Goal: Navigation & Orientation: Find specific page/section

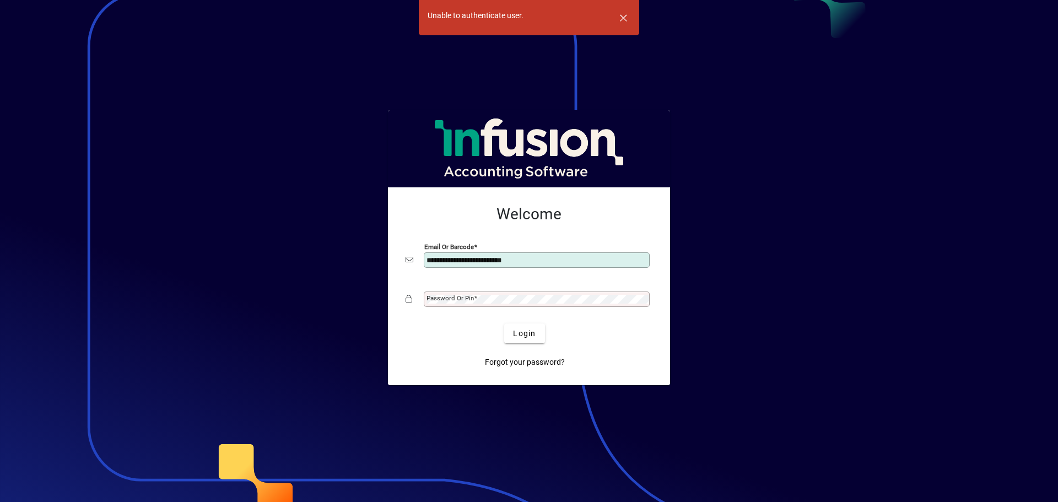
type input "**********"
click at [450, 297] on mat-label "Password or Pin" at bounding box center [449, 298] width 47 height 8
click at [530, 332] on span "Login" at bounding box center [524, 334] width 23 height 12
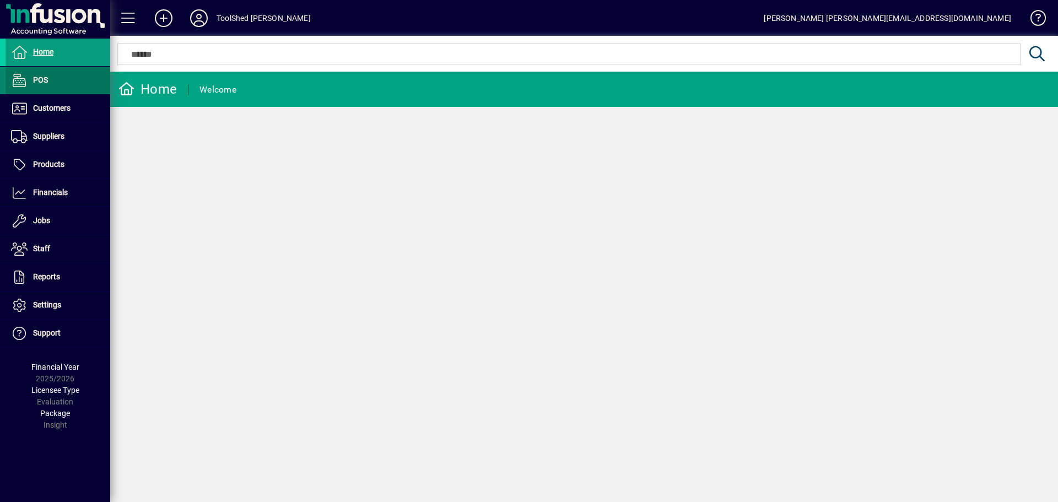
click at [43, 77] on span "POS" at bounding box center [40, 79] width 15 height 9
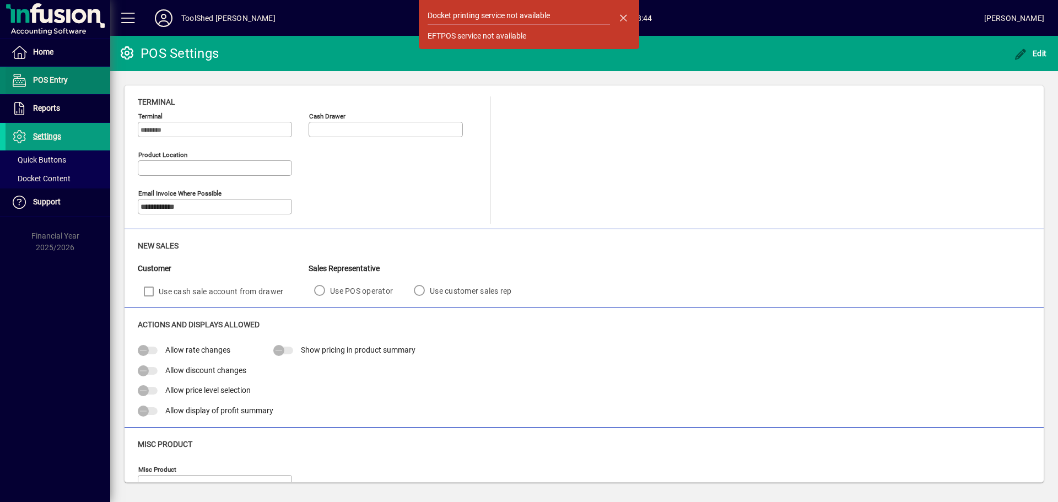
click at [60, 80] on span "POS Entry" at bounding box center [50, 79] width 35 height 9
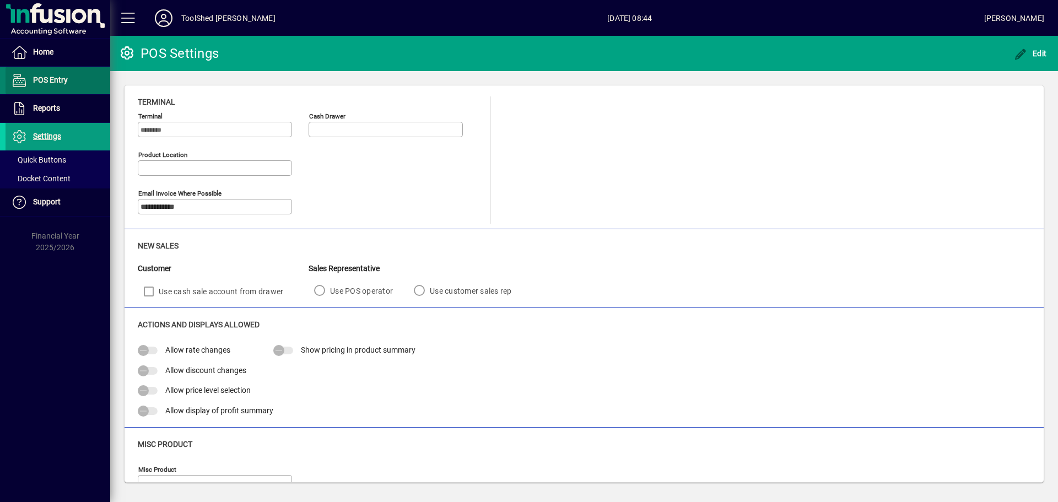
click at [28, 77] on span "POS Entry" at bounding box center [37, 80] width 62 height 13
click at [28, 80] on span "POS Entry" at bounding box center [37, 80] width 62 height 13
click at [33, 52] on span "Home" at bounding box center [30, 52] width 48 height 13
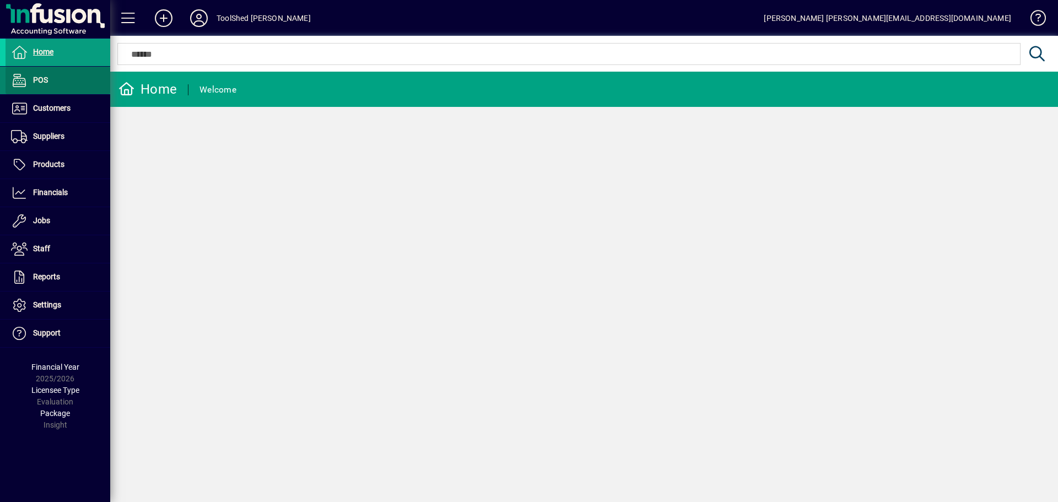
click at [44, 82] on span "POS" at bounding box center [40, 79] width 15 height 9
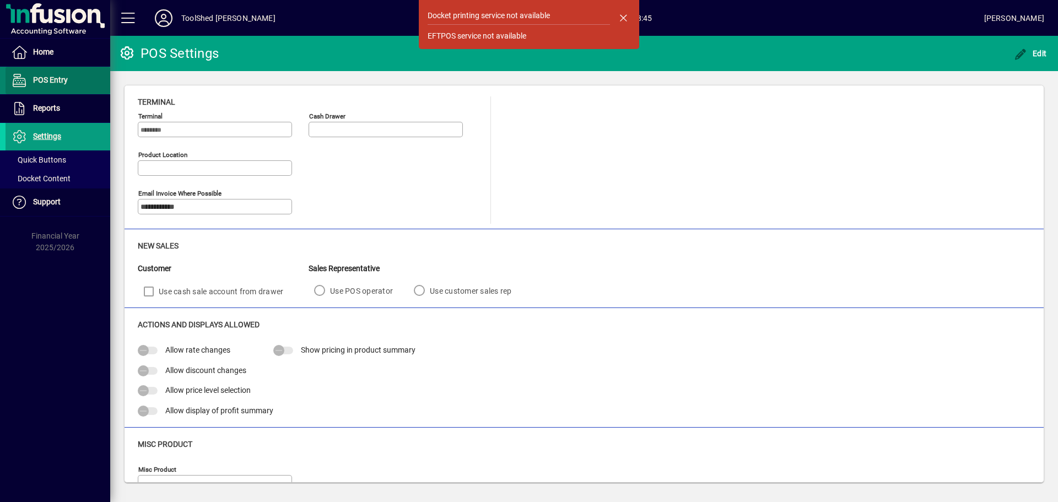
click at [40, 82] on span "POS Entry" at bounding box center [50, 79] width 35 height 9
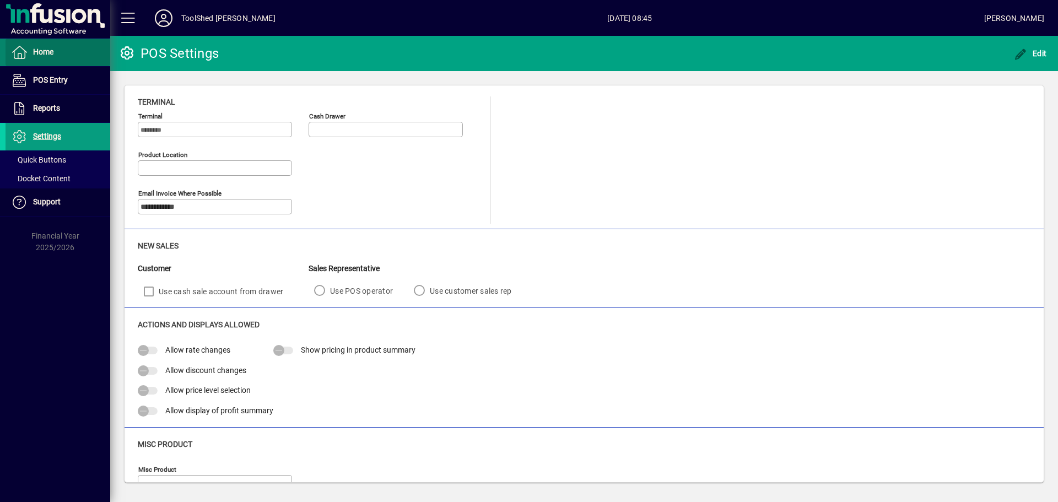
click at [35, 55] on span "Home" at bounding box center [43, 51] width 20 height 9
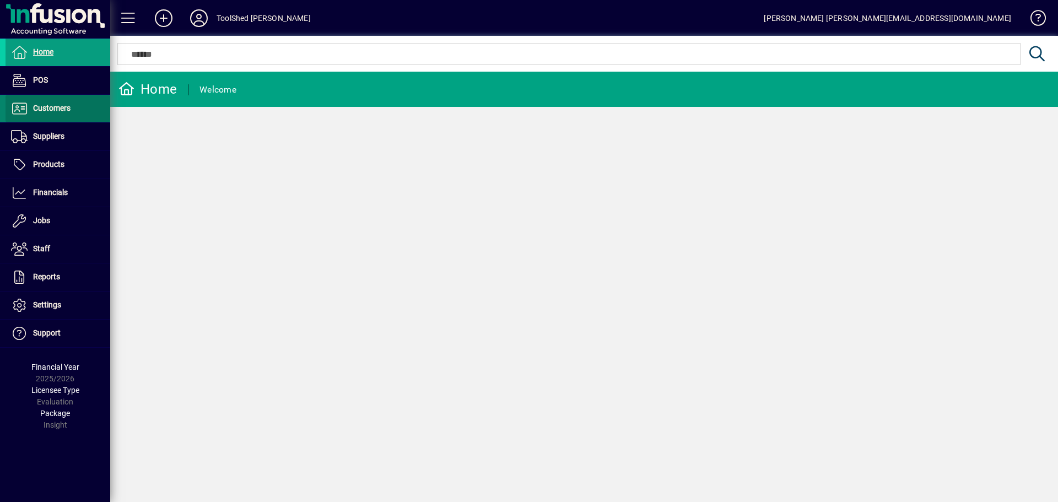
click at [51, 104] on span "Customers" at bounding box center [51, 108] width 37 height 9
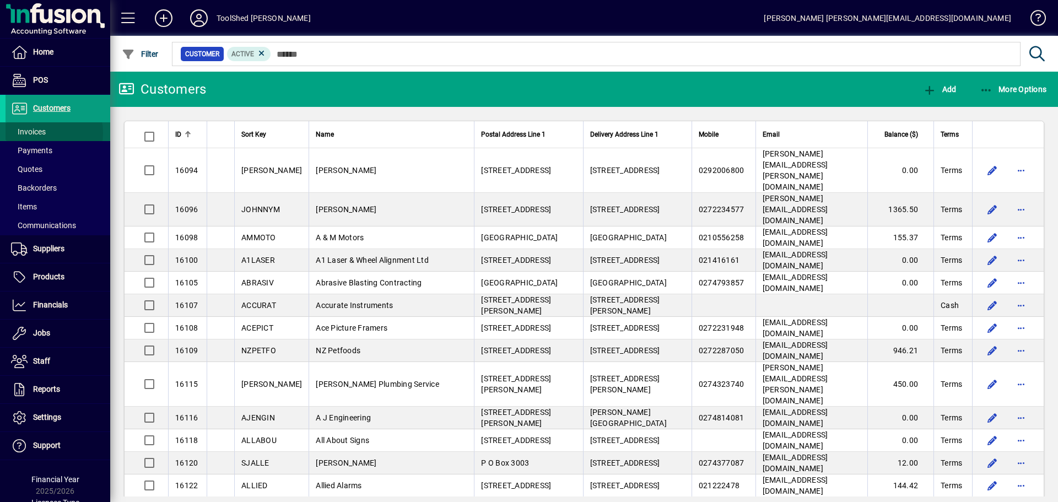
click at [37, 133] on span "Invoices" at bounding box center [28, 131] width 35 height 9
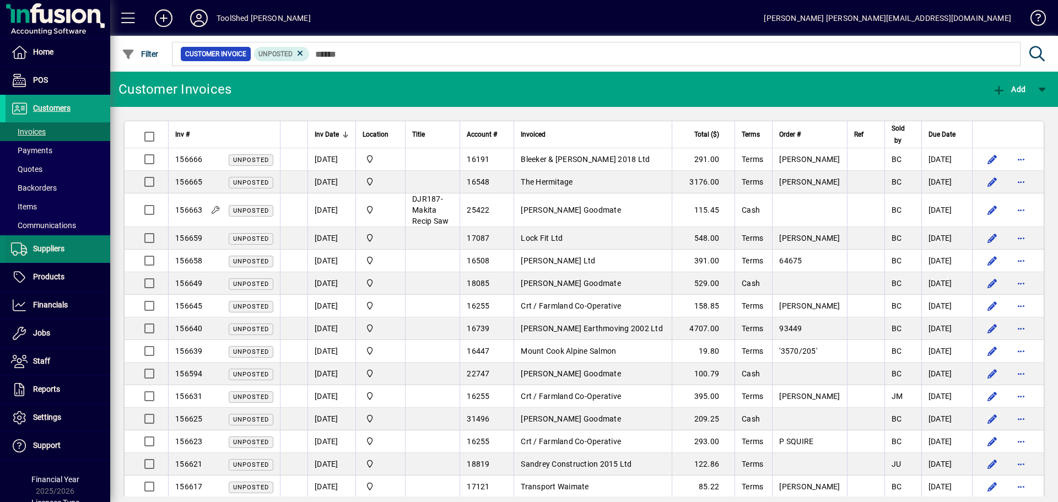
click at [41, 248] on span "Suppliers" at bounding box center [48, 248] width 31 height 9
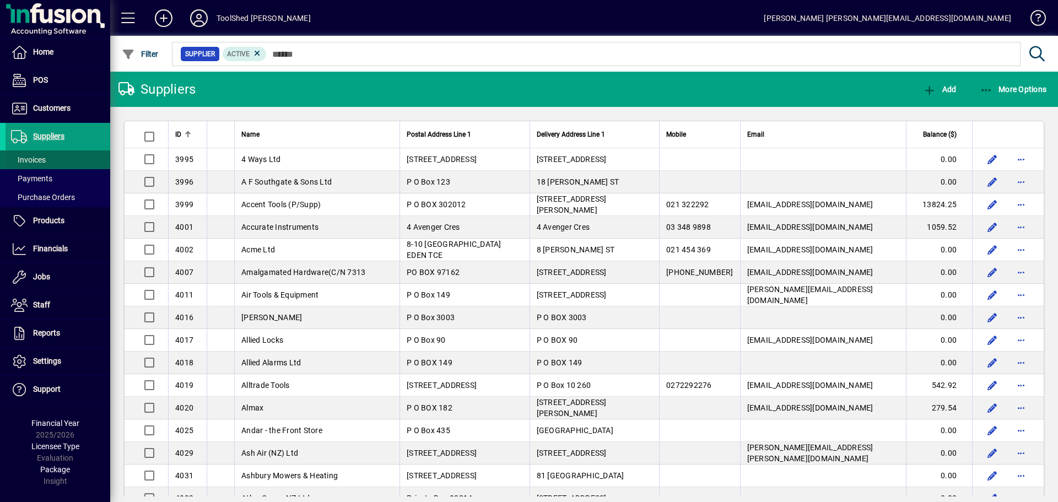
click at [37, 156] on span "Invoices" at bounding box center [28, 159] width 35 height 9
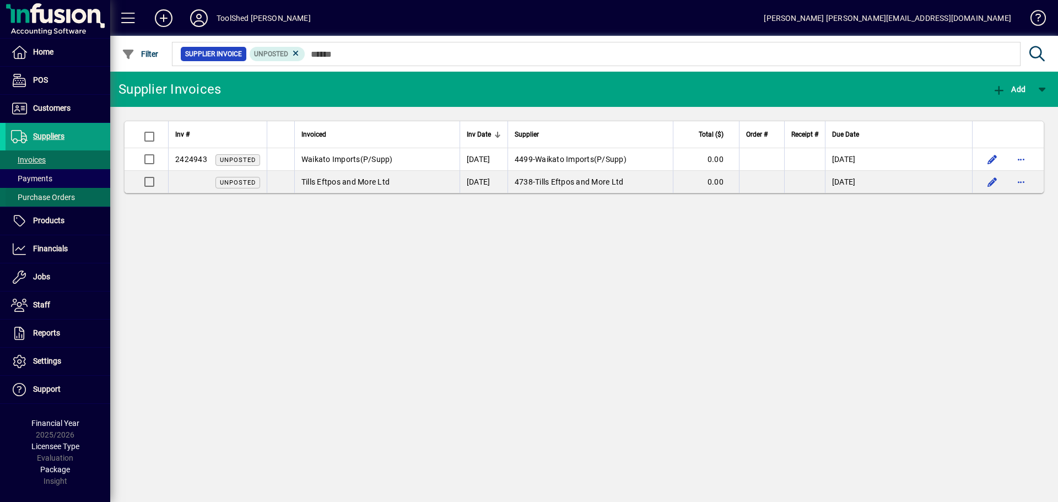
click at [35, 193] on span "Purchase Orders" at bounding box center [43, 197] width 64 height 9
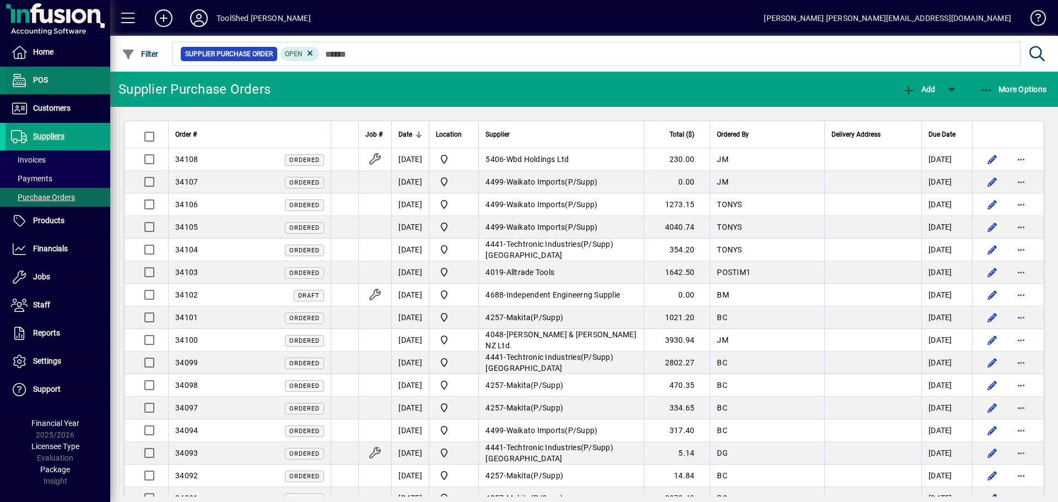
click at [42, 75] on span "POS" at bounding box center [40, 79] width 15 height 9
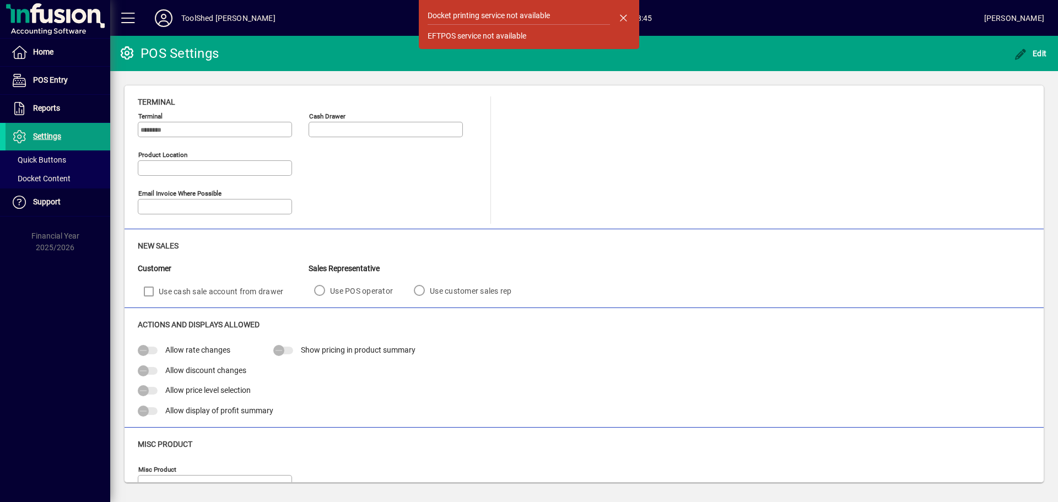
type input "**********"
click at [620, 18] on span "button" at bounding box center [623, 17] width 26 height 26
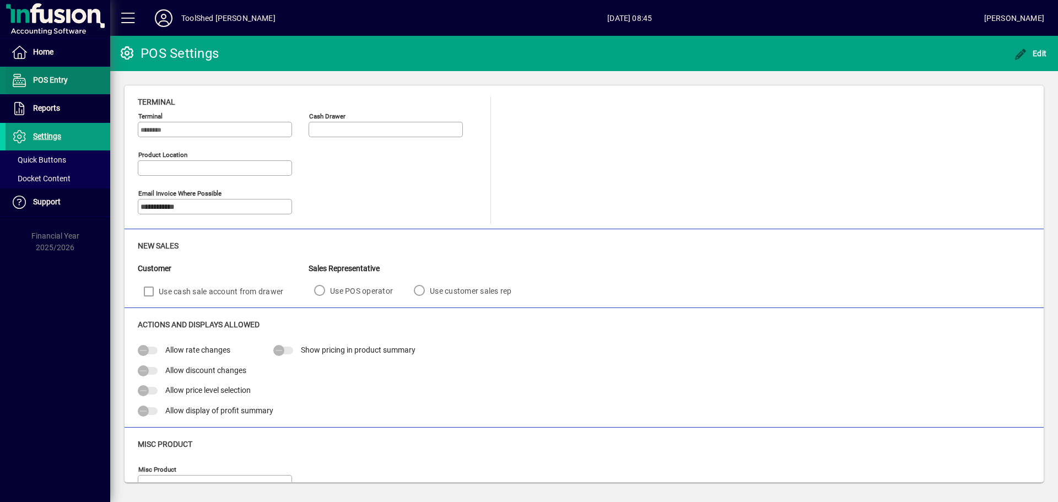
click at [72, 87] on span at bounding box center [58, 80] width 105 height 26
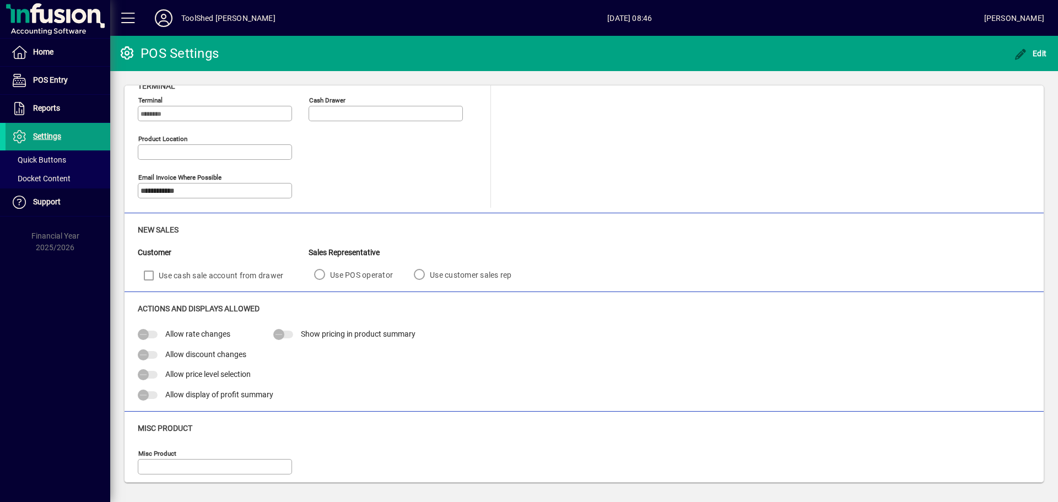
scroll to position [23, 0]
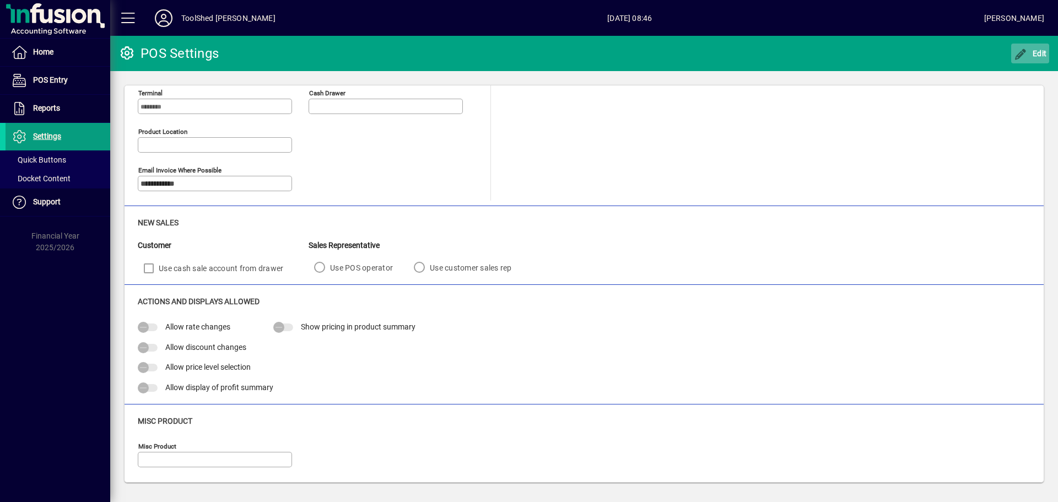
click at [1035, 50] on span "Edit" at bounding box center [1030, 53] width 33 height 9
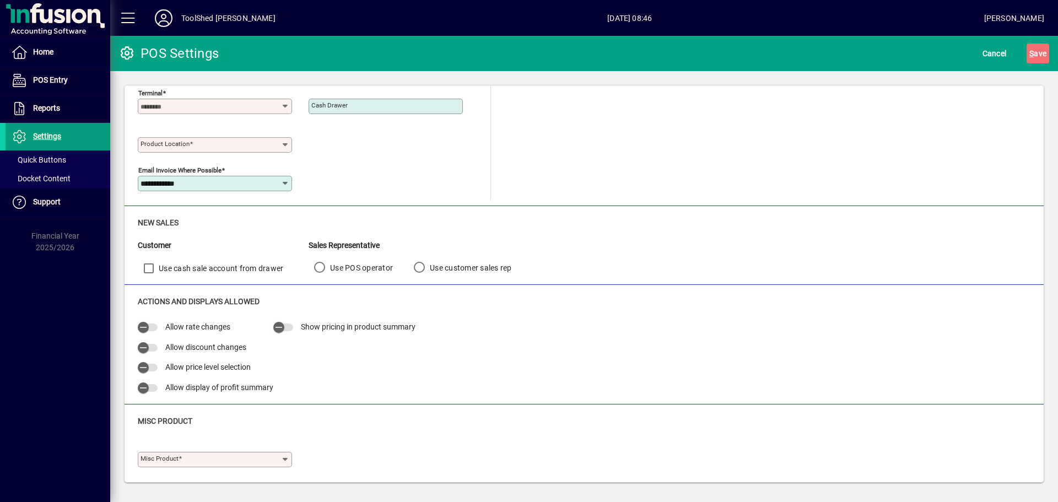
click at [289, 108] on icon at bounding box center [285, 106] width 9 height 9
click at [365, 131] on div "Product location" at bounding box center [309, 142] width 342 height 39
click at [253, 142] on input "Product location" at bounding box center [210, 144] width 140 height 9
click at [364, 139] on div "Product location Required" at bounding box center [309, 142] width 342 height 39
click at [275, 183] on input "**********" at bounding box center [210, 183] width 140 height 9
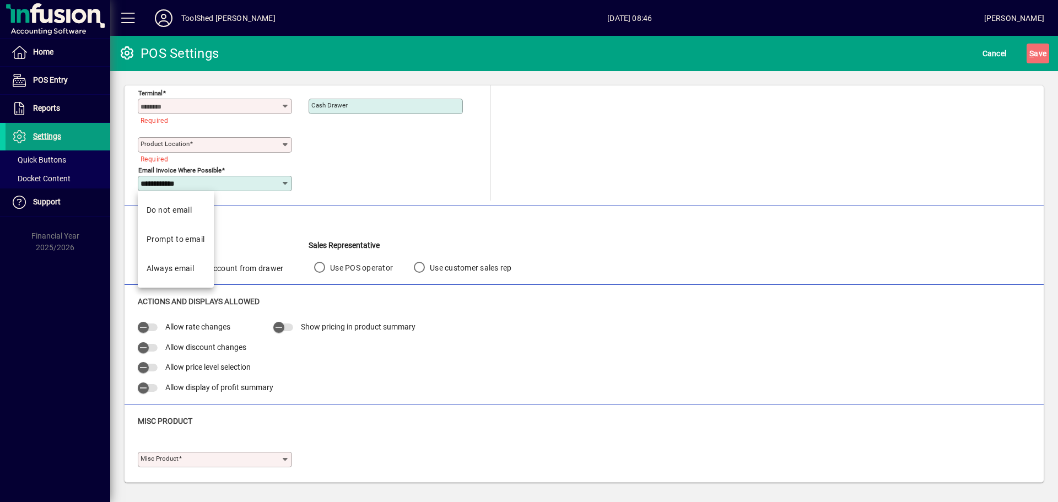
click at [389, 163] on div "**********" at bounding box center [309, 181] width 342 height 39
click at [278, 109] on input "Terminal" at bounding box center [210, 106] width 140 height 9
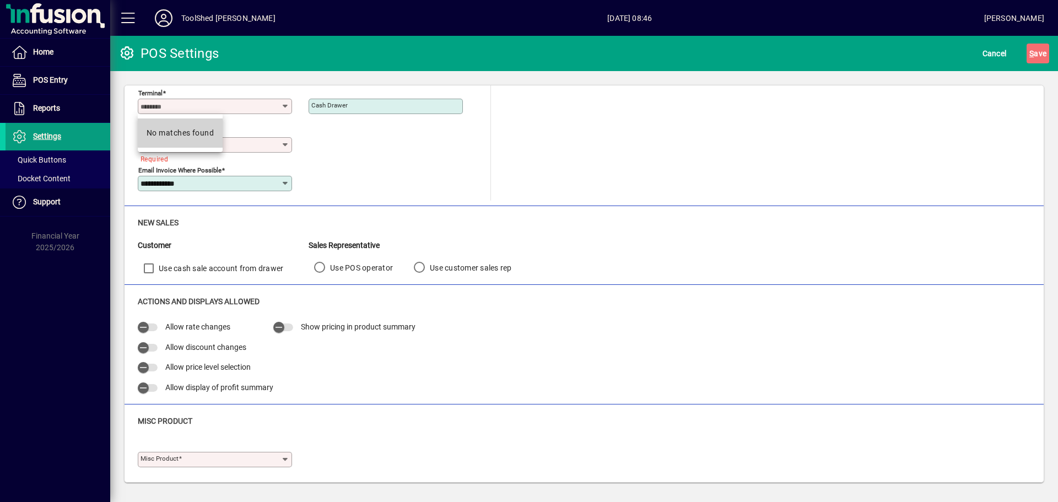
click at [183, 129] on div "No matches found" at bounding box center [180, 133] width 67 height 12
click at [221, 139] on div "Product location" at bounding box center [215, 144] width 154 height 15
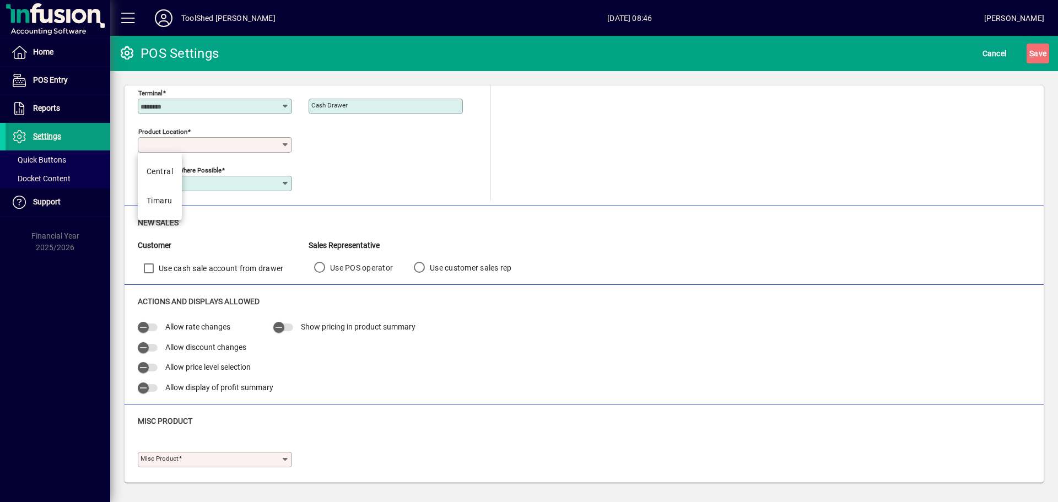
click at [158, 196] on div "Timaru" at bounding box center [160, 201] width 26 height 12
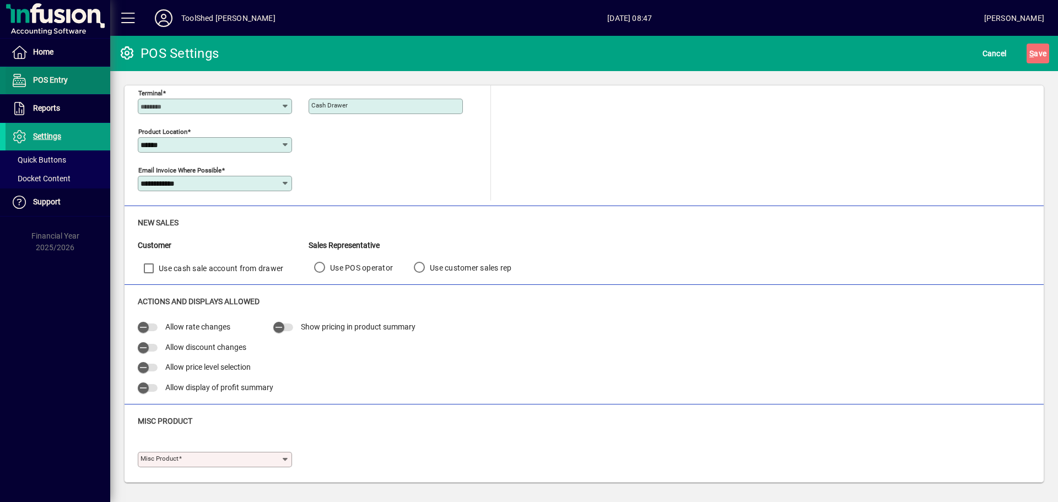
click at [35, 81] on span "POS Entry" at bounding box center [50, 79] width 35 height 9
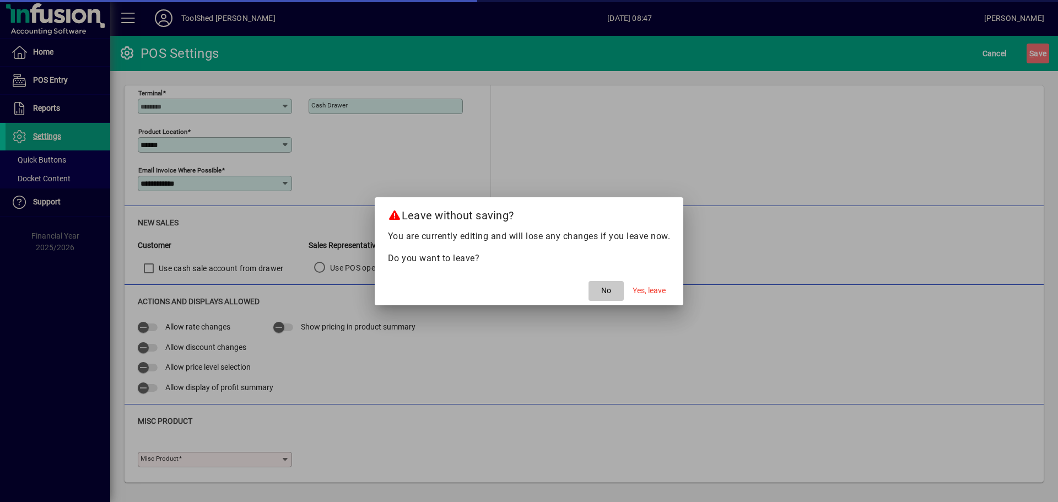
click at [598, 289] on span "button" at bounding box center [605, 291] width 35 height 26
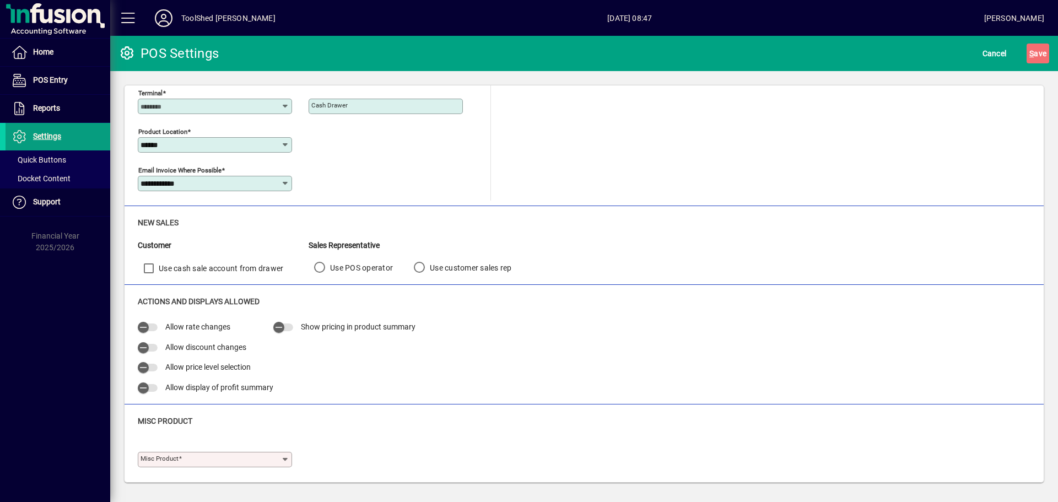
click at [273, 457] on input "Misc Product" at bounding box center [210, 459] width 140 height 9
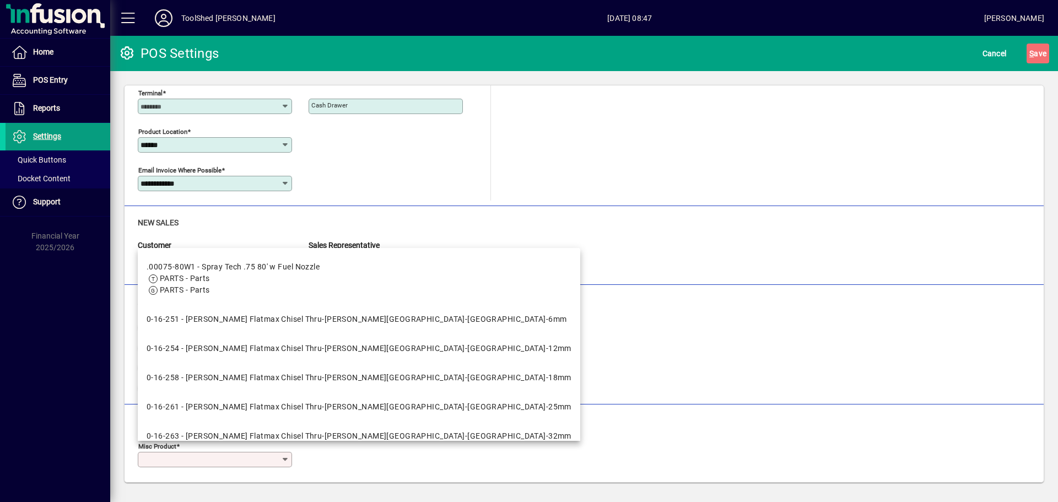
click at [528, 416] on div "Misc Product" at bounding box center [584, 421] width 892 height 12
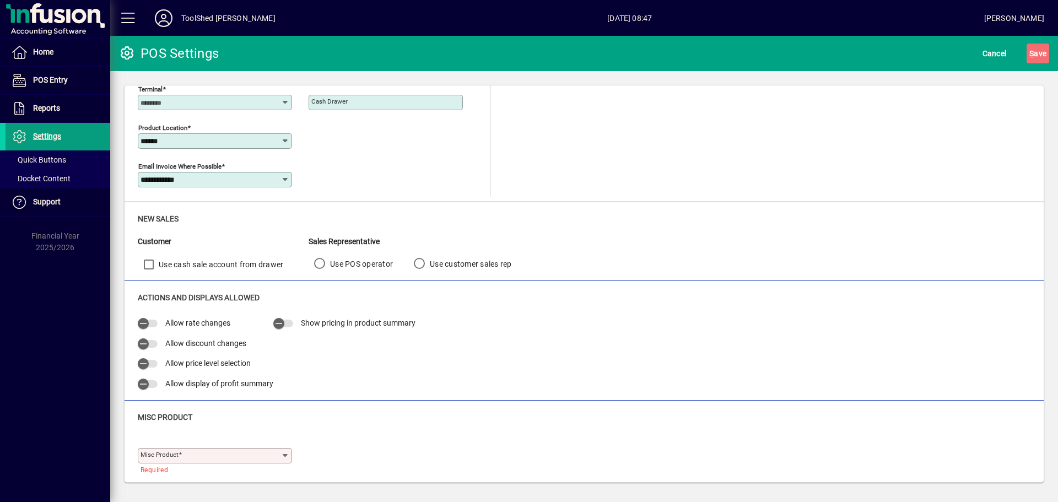
scroll to position [28, 0]
click at [284, 452] on icon at bounding box center [285, 454] width 9 height 9
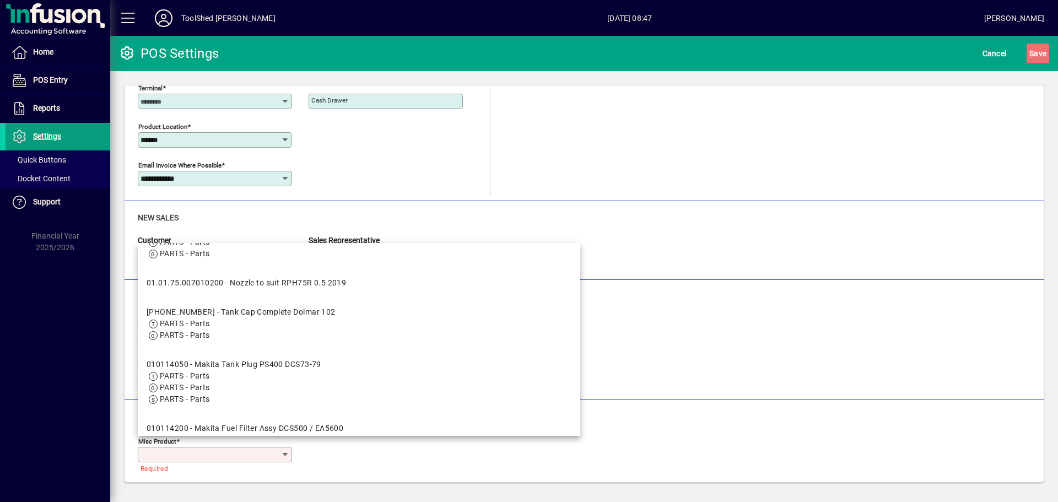
scroll to position [1111, 0]
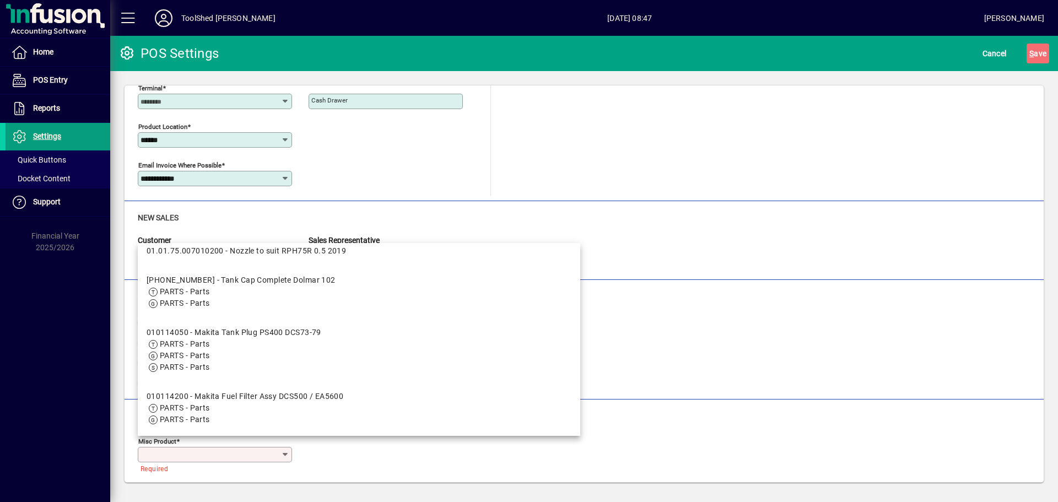
click at [281, 140] on icon at bounding box center [285, 140] width 9 height 9
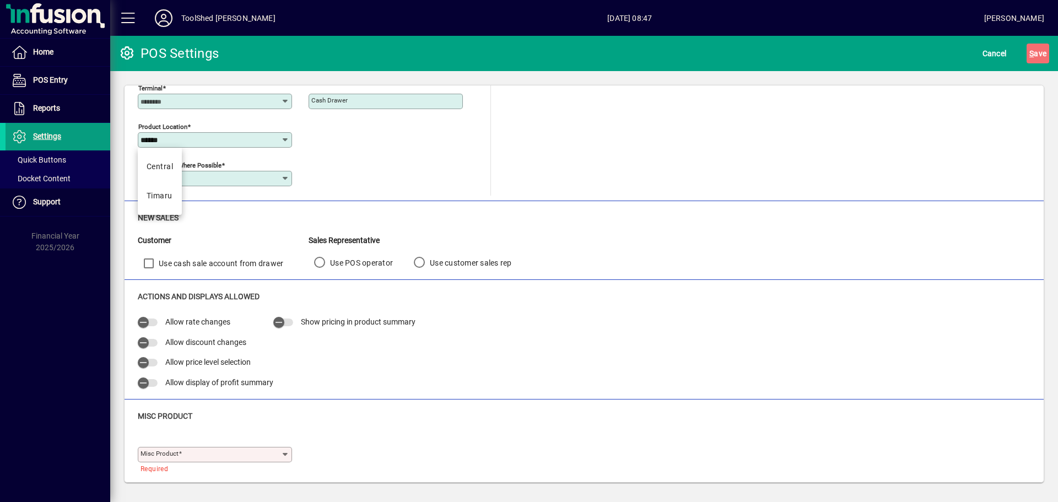
click at [283, 138] on icon at bounding box center [285, 140] width 9 height 9
click at [155, 170] on div "Central" at bounding box center [160, 167] width 26 height 12
click at [284, 456] on icon at bounding box center [285, 454] width 9 height 9
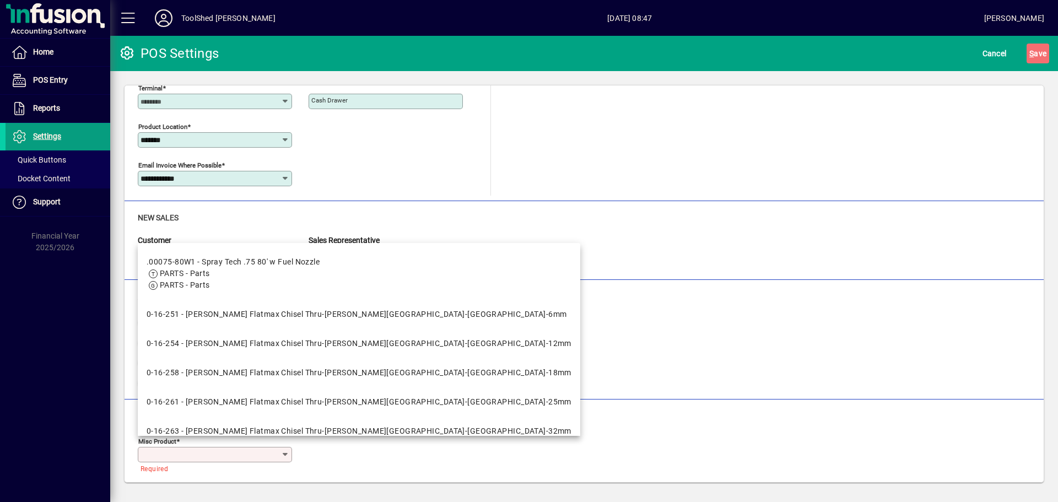
click at [490, 426] on div "Misc Product Misc Product Required" at bounding box center [584, 440] width 892 height 61
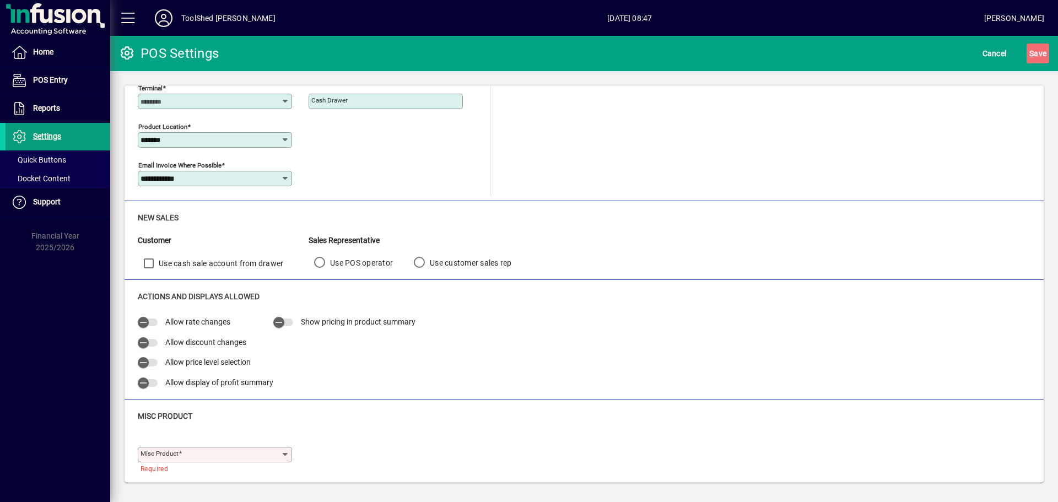
click at [277, 144] on div "Product location *******" at bounding box center [215, 139] width 154 height 15
click at [158, 198] on div "Timaru" at bounding box center [160, 196] width 26 height 12
type input "******"
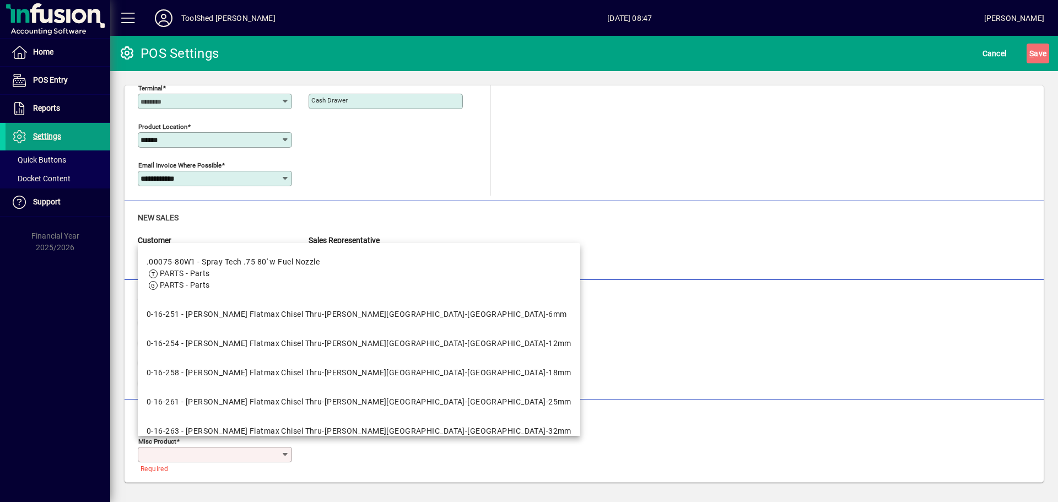
click at [247, 452] on input "Misc Product" at bounding box center [210, 454] width 140 height 9
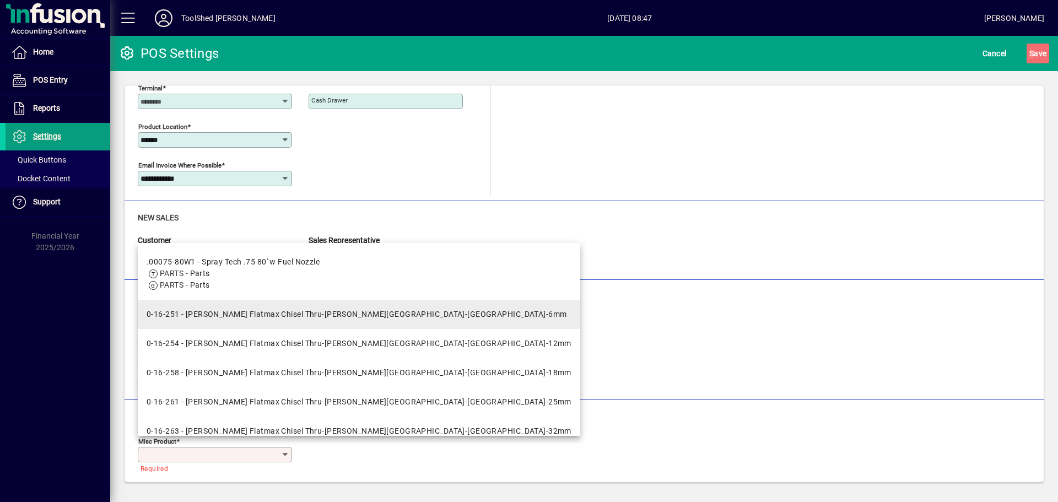
click at [232, 312] on div "0-16-251 - Stanley Flatmax Chisel Thru-Tang-Wood-Chisel-6mm" at bounding box center [357, 314] width 420 height 12
type input "**********"
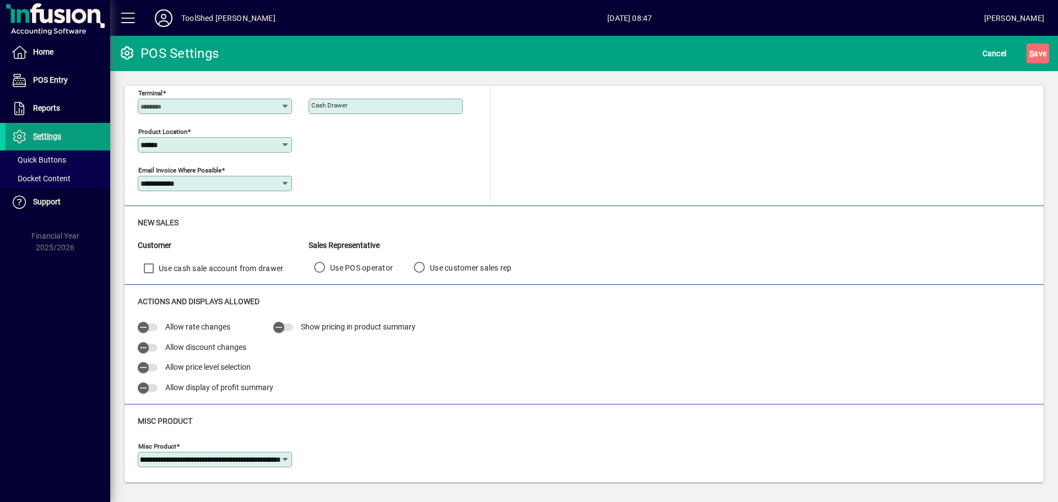
scroll to position [0, 0]
click at [285, 455] on icon at bounding box center [285, 459] width 9 height 9
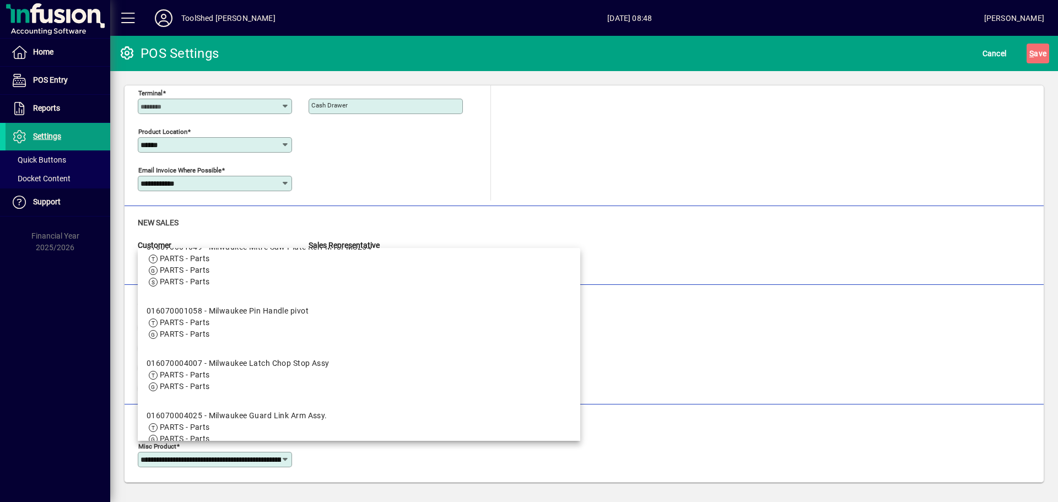
click at [496, 349] on div "Allow rate changes Allow discount changes Allow price level selection Allow dis…" at bounding box center [584, 358] width 892 height 80
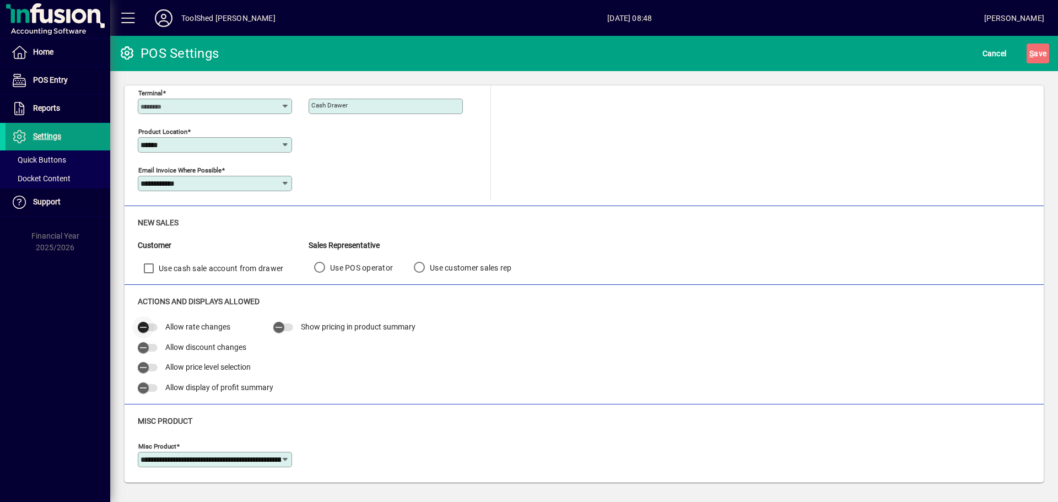
click at [148, 325] on icon "button" at bounding box center [143, 327] width 10 height 10
click at [145, 343] on icon "button" at bounding box center [143, 348] width 10 height 10
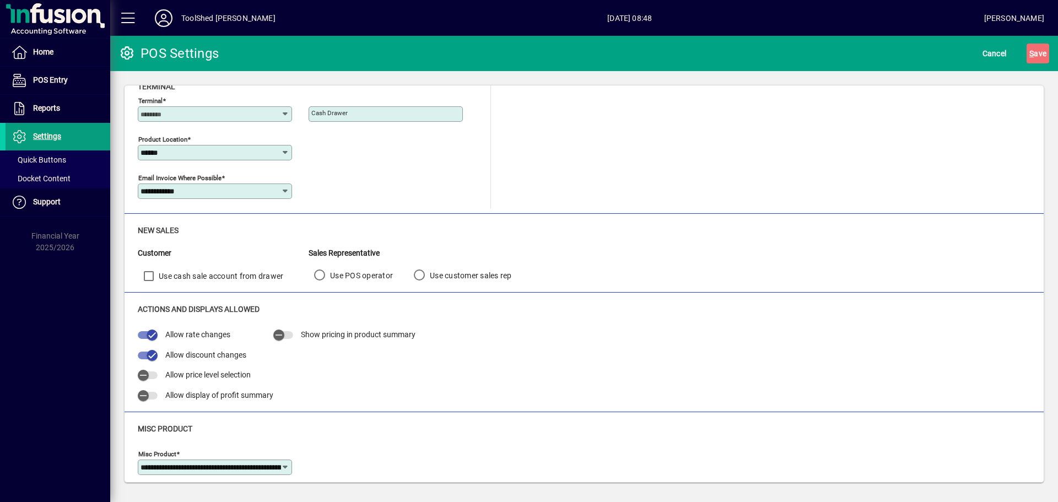
scroll to position [23, 0]
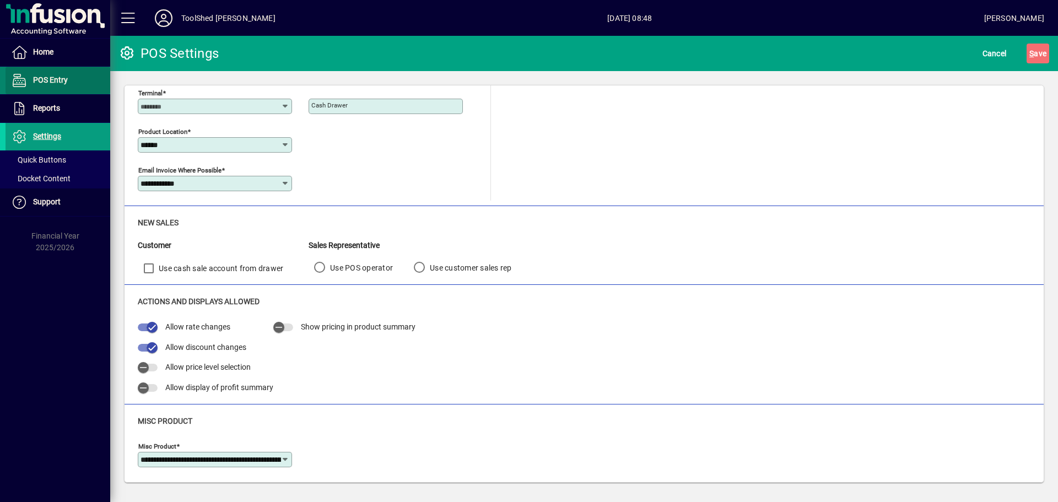
click at [40, 79] on span "POS Entry" at bounding box center [50, 79] width 35 height 9
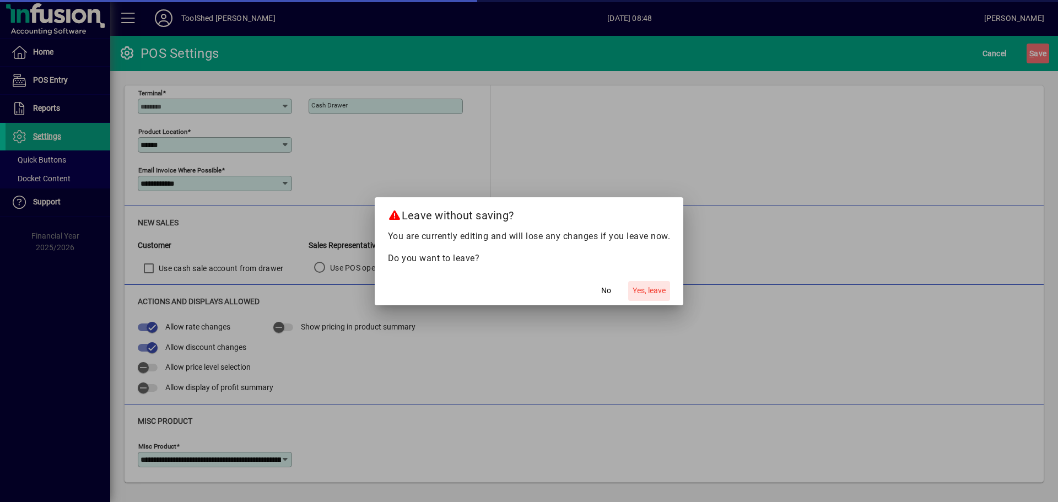
click at [649, 288] on span "Yes, leave" at bounding box center [648, 291] width 33 height 12
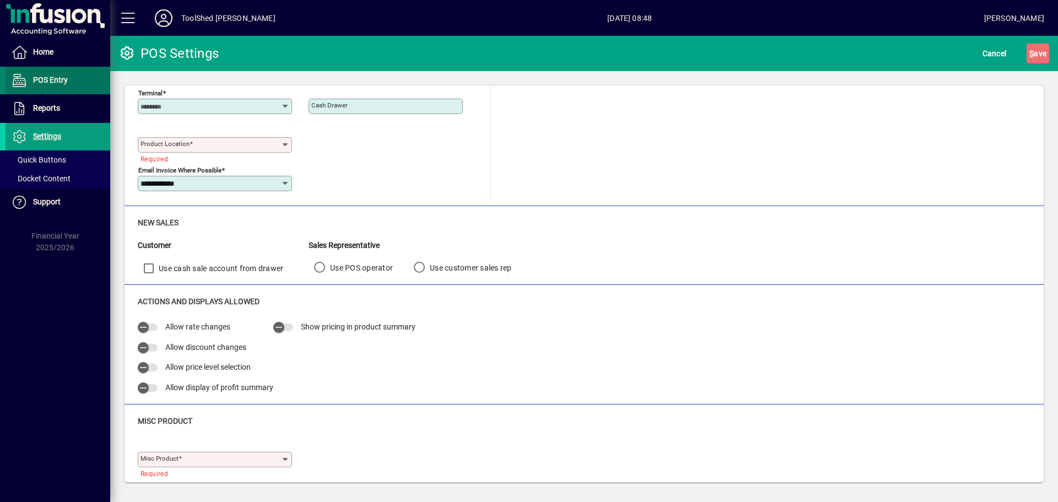
click at [59, 80] on span "POS Entry" at bounding box center [50, 79] width 35 height 9
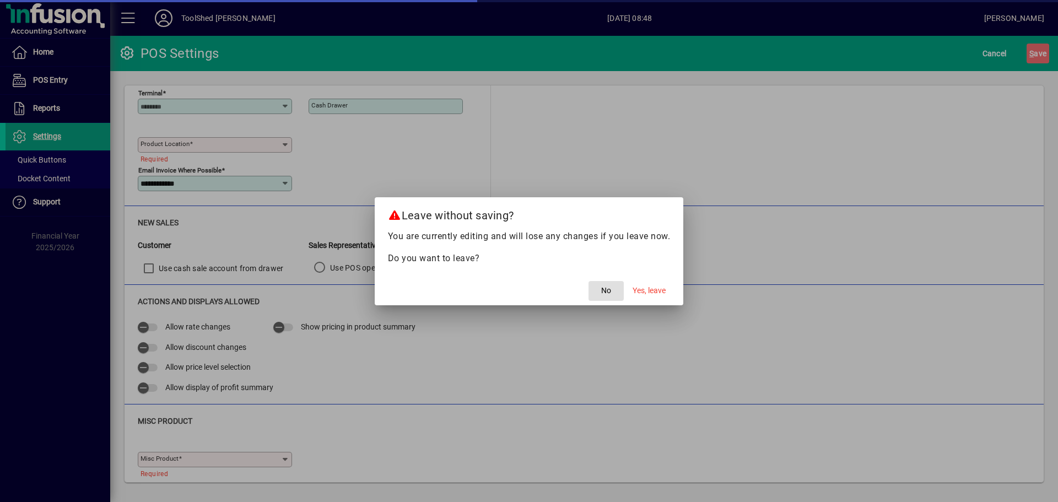
click at [603, 294] on span "No" at bounding box center [606, 291] width 10 height 12
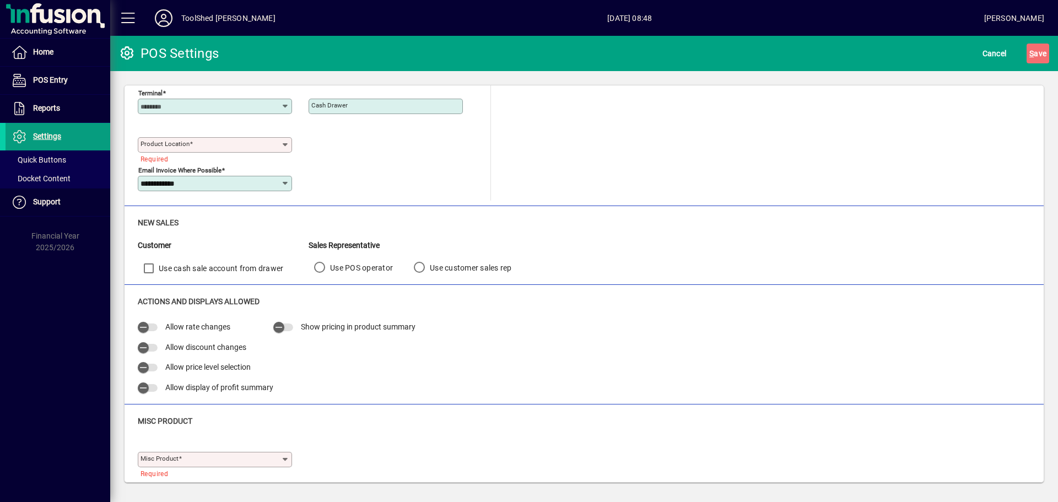
click at [193, 142] on input "Product location" at bounding box center [210, 144] width 140 height 9
click at [165, 172] on div "Central" at bounding box center [160, 172] width 26 height 12
type input "*******"
click at [474, 313] on div "Actions and Displays Allowed Allow rate changes Allow discount changes Allow pr…" at bounding box center [584, 347] width 892 height 103
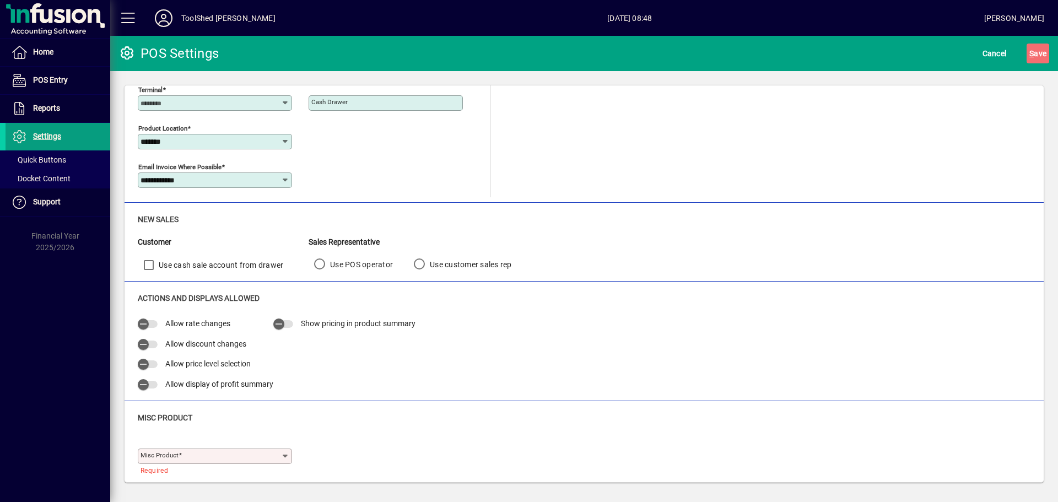
scroll to position [28, 0]
click at [992, 55] on span "Cancel" at bounding box center [994, 54] width 24 height 18
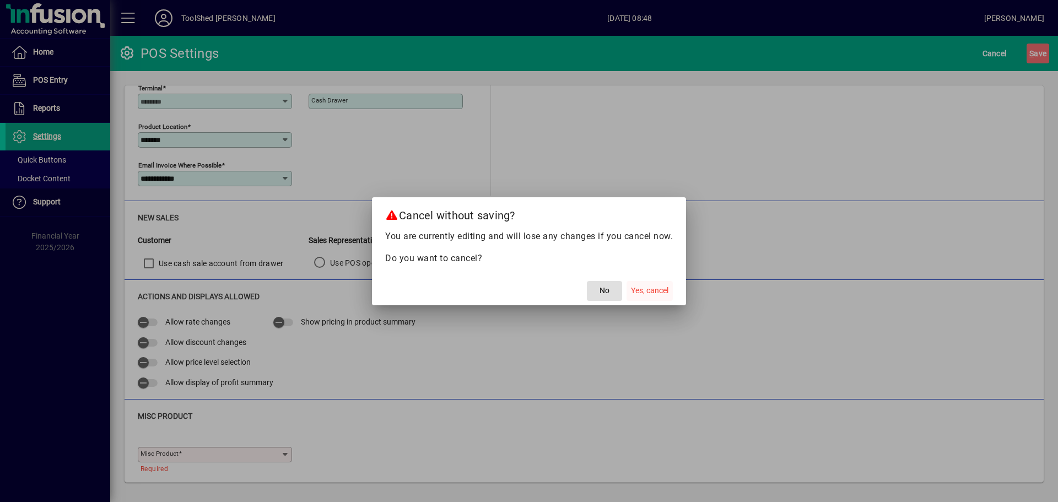
click at [642, 288] on span "Yes, cancel" at bounding box center [649, 291] width 37 height 12
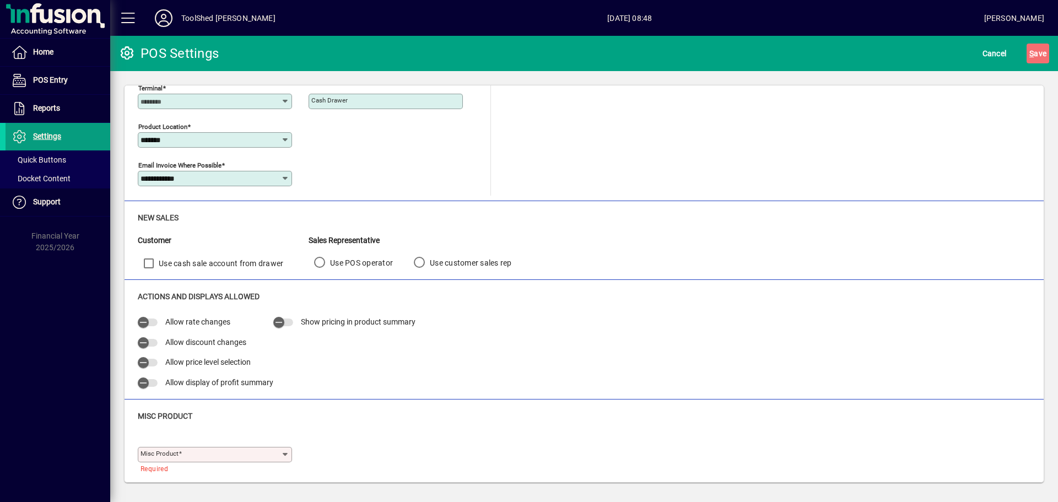
scroll to position [23, 0]
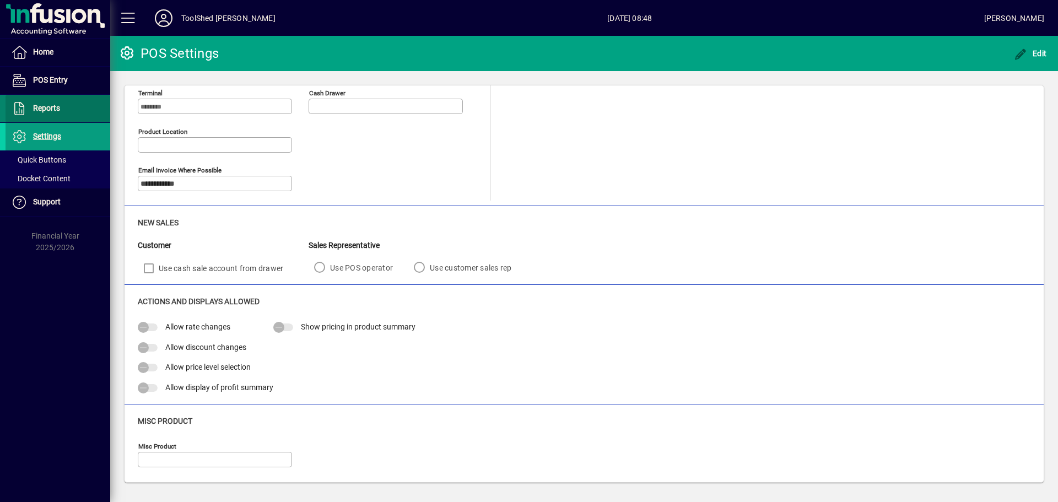
click at [39, 107] on span "Reports" at bounding box center [46, 108] width 27 height 9
click at [46, 111] on span "Reports" at bounding box center [46, 108] width 27 height 9
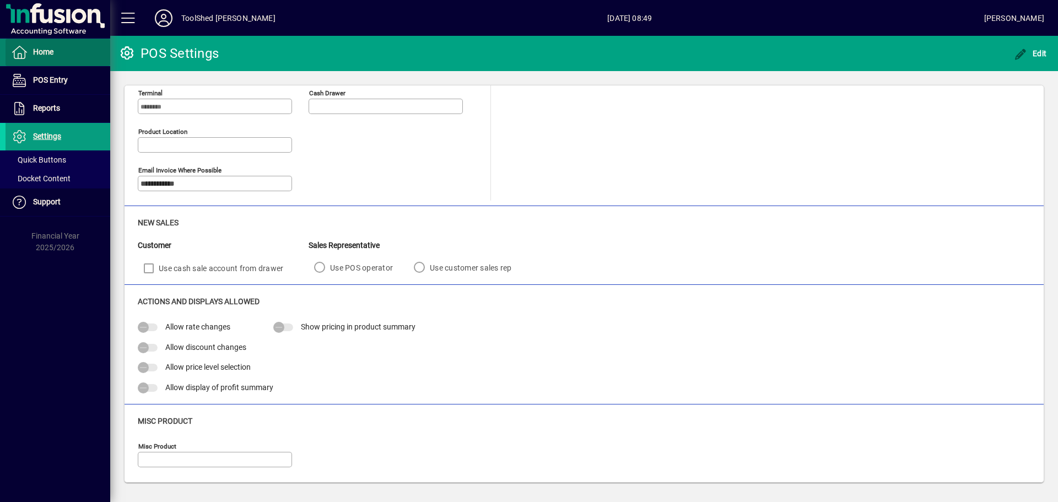
click at [35, 58] on span "Home" at bounding box center [30, 52] width 48 height 13
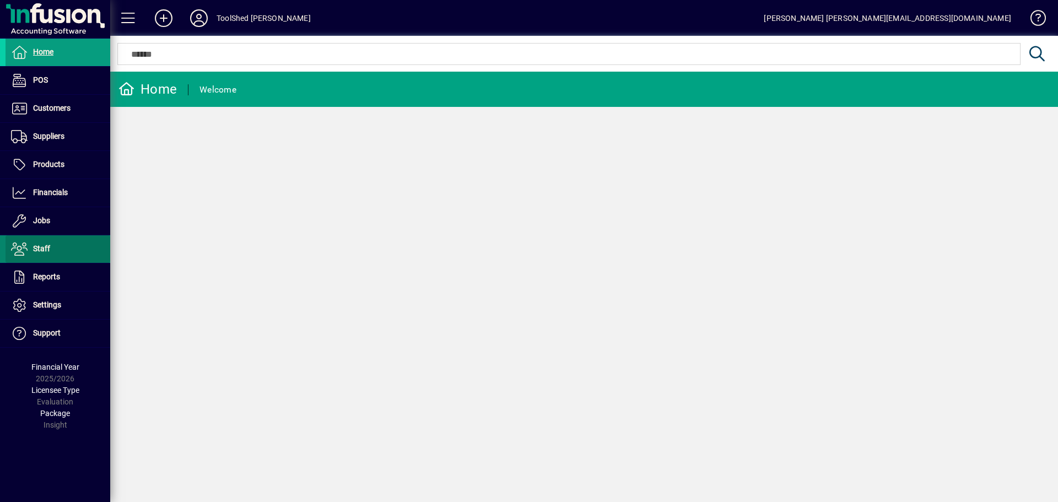
click at [43, 248] on span "Staff" at bounding box center [41, 248] width 17 height 9
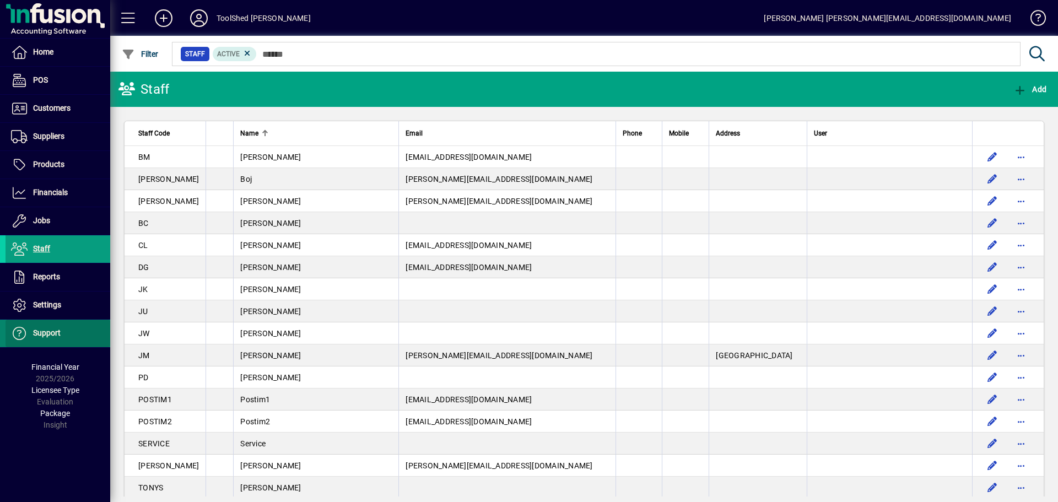
click at [32, 332] on span "Support" at bounding box center [33, 333] width 55 height 13
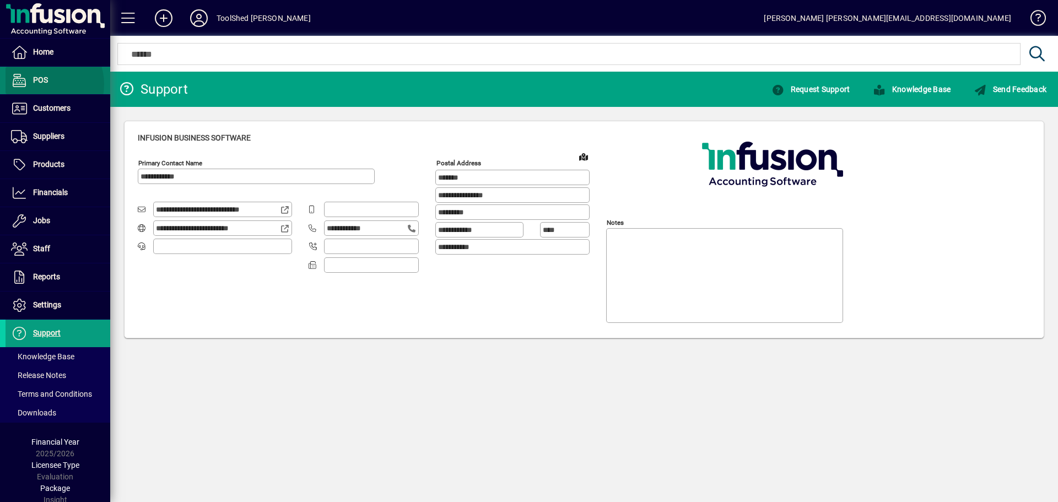
click at [40, 84] on span "POS" at bounding box center [40, 79] width 15 height 9
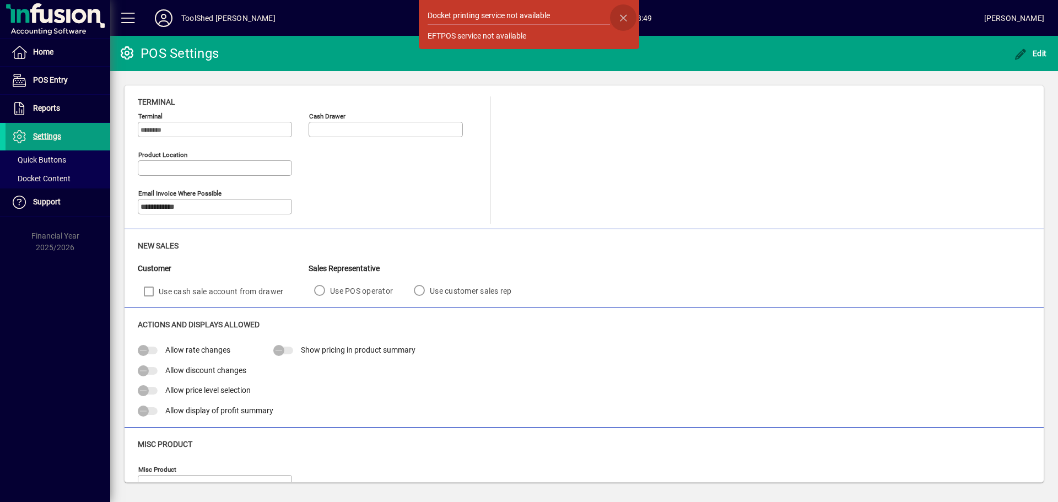
click at [619, 17] on span "button" at bounding box center [623, 17] width 26 height 26
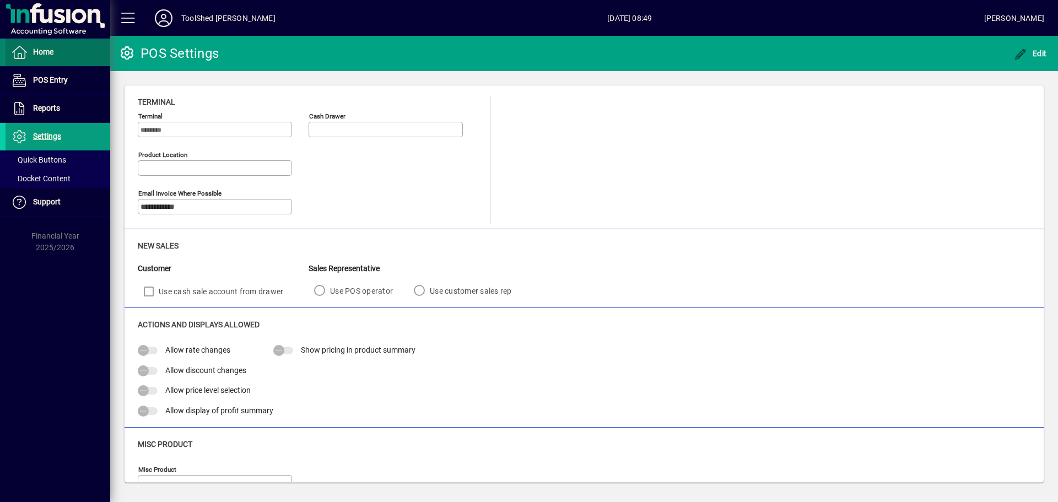
click at [45, 55] on span "Home" at bounding box center [43, 51] width 20 height 9
